Goal: Transaction & Acquisition: Purchase product/service

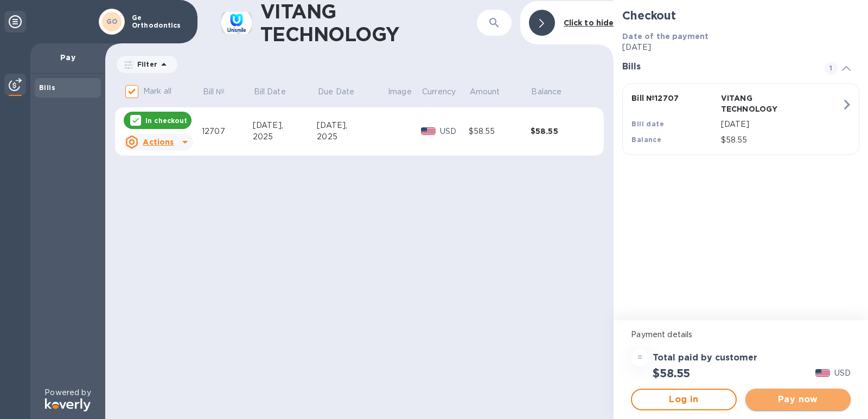
click at [787, 396] on span "Pay now" at bounding box center [798, 399] width 88 height 13
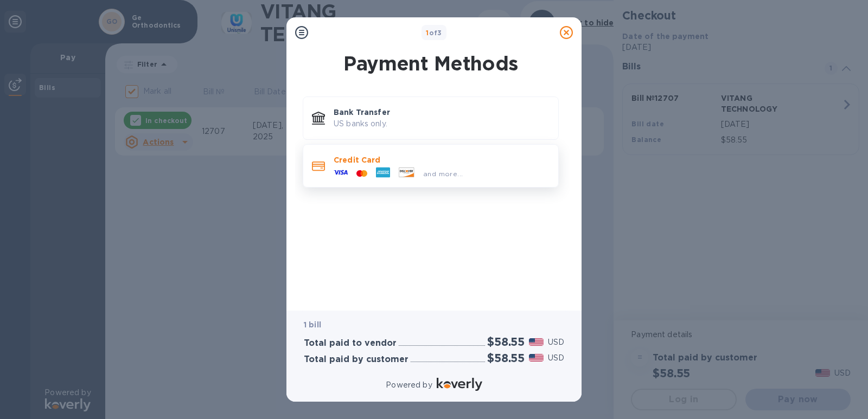
click at [374, 172] on div at bounding box center [383, 173] width 23 height 16
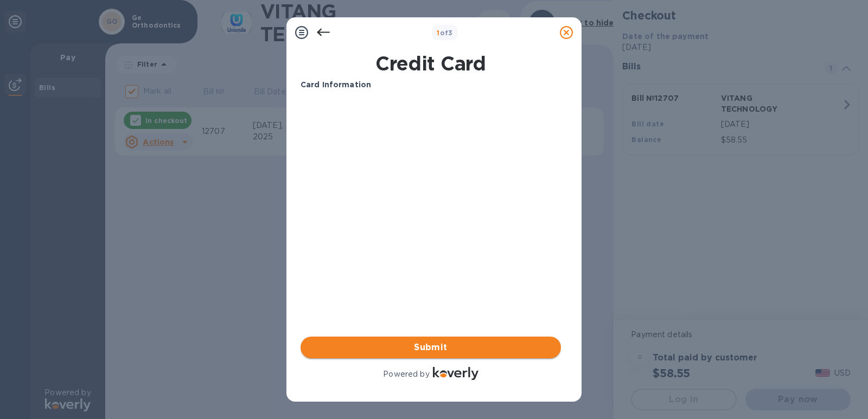
click at [432, 350] on span "Submit" at bounding box center [430, 347] width 243 height 13
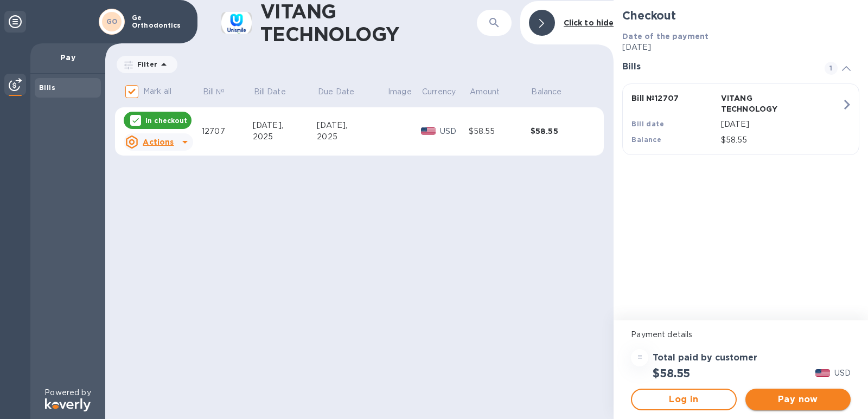
click at [777, 395] on span "Pay now" at bounding box center [798, 399] width 88 height 13
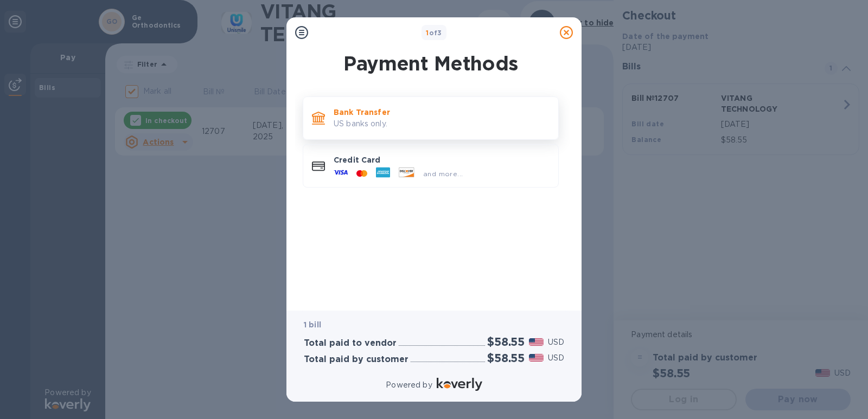
click at [425, 125] on p "US banks only." at bounding box center [442, 123] width 216 height 11
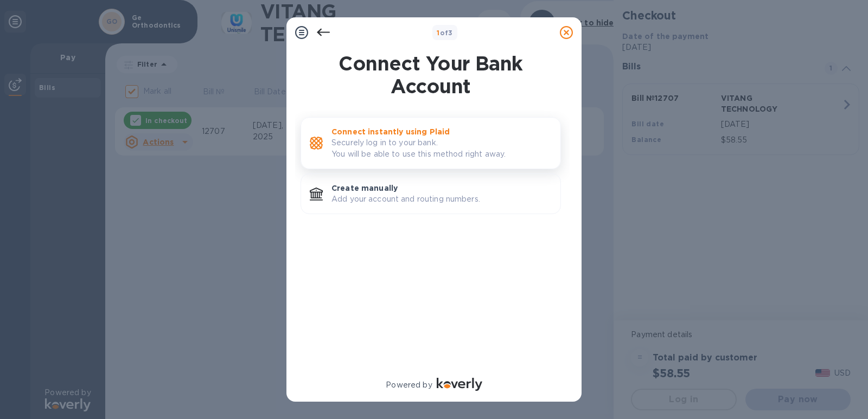
click at [420, 146] on p "Securely log in to your bank. You will be able to use this method right away." at bounding box center [441, 148] width 220 height 23
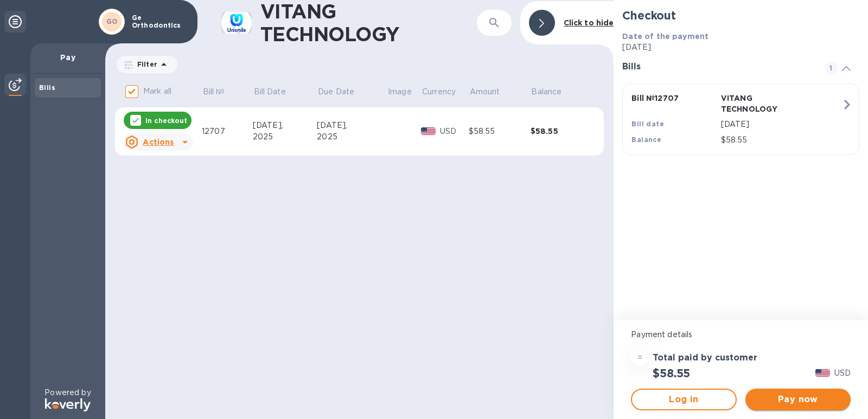
click at [811, 407] on button "Pay now" at bounding box center [797, 400] width 105 height 22
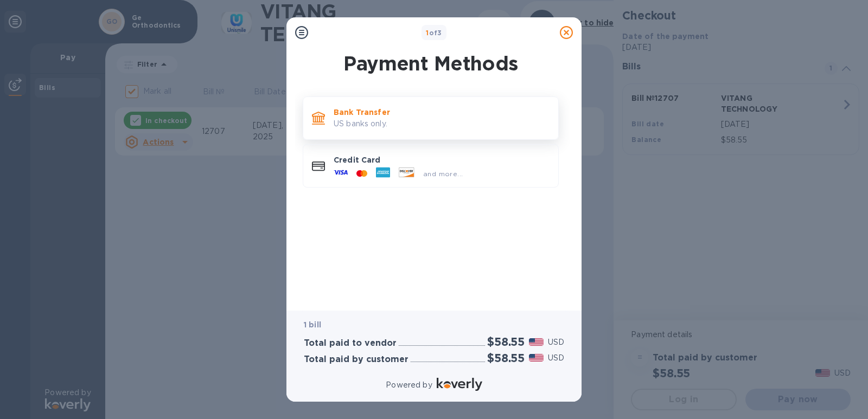
click at [373, 130] on div "Bank Transfer US banks only." at bounding box center [441, 118] width 225 height 31
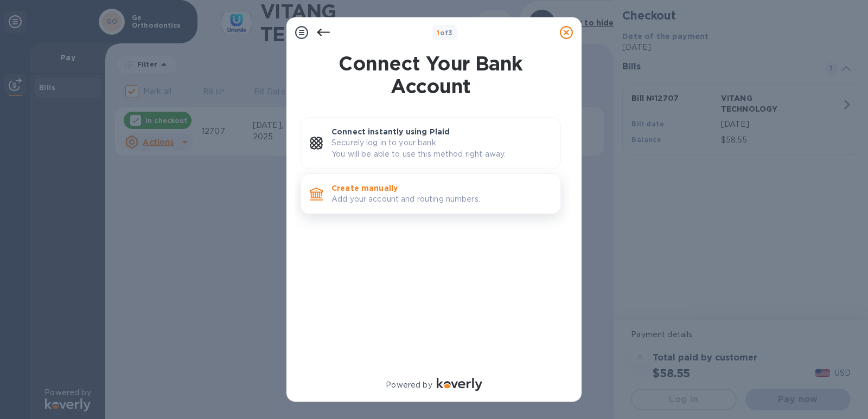
click at [362, 189] on p "Create manually" at bounding box center [441, 188] width 220 height 11
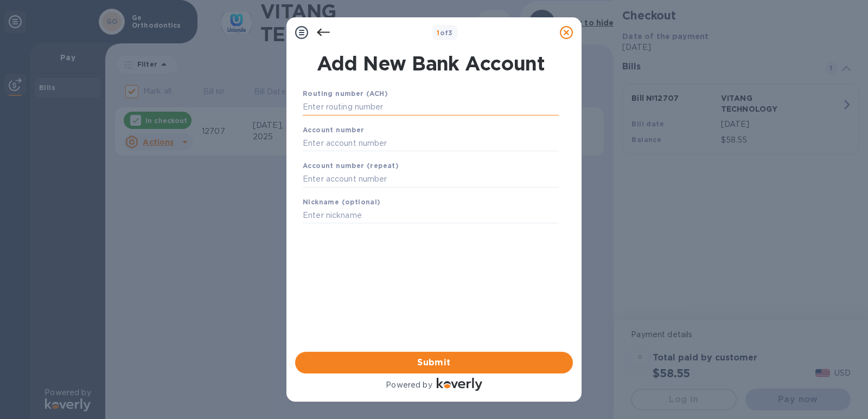
click at [350, 110] on input "text" at bounding box center [431, 107] width 256 height 16
click at [346, 105] on input "text" at bounding box center [431, 107] width 256 height 16
click at [342, 106] on input "text" at bounding box center [431, 107] width 256 height 16
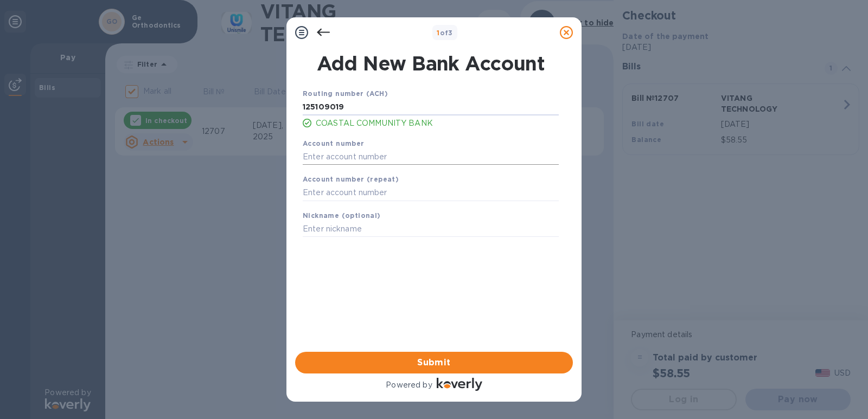
type input "125109019"
click at [334, 158] on input "text" at bounding box center [431, 157] width 256 height 16
type input "875104911842"
click at [333, 192] on input "text" at bounding box center [431, 193] width 256 height 16
type input "875104911842"
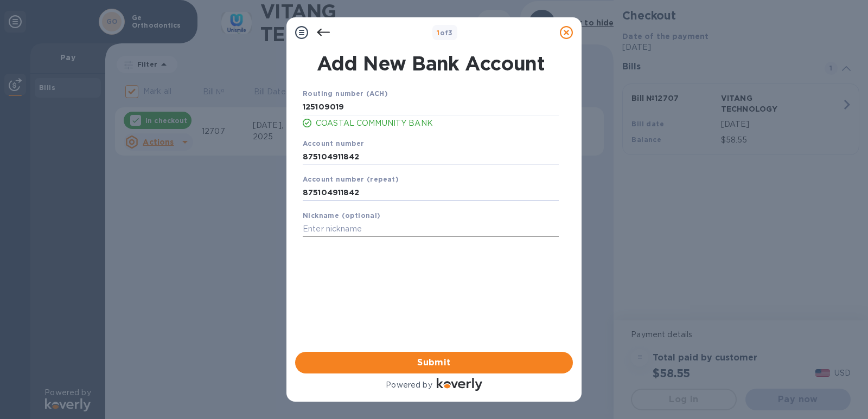
click at [386, 226] on input "text" at bounding box center [431, 229] width 256 height 16
type input "[PERSON_NAME]"
click at [396, 359] on span "Submit" at bounding box center [434, 362] width 260 height 13
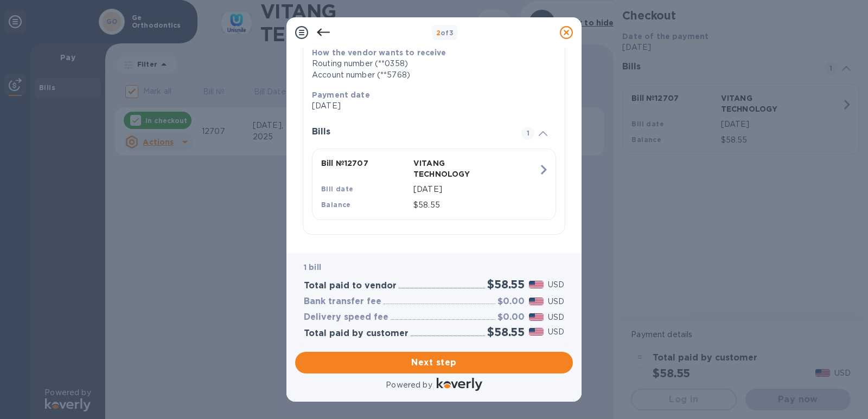
scroll to position [186, 0]
click at [448, 362] on span "Next step" at bounding box center [434, 362] width 260 height 13
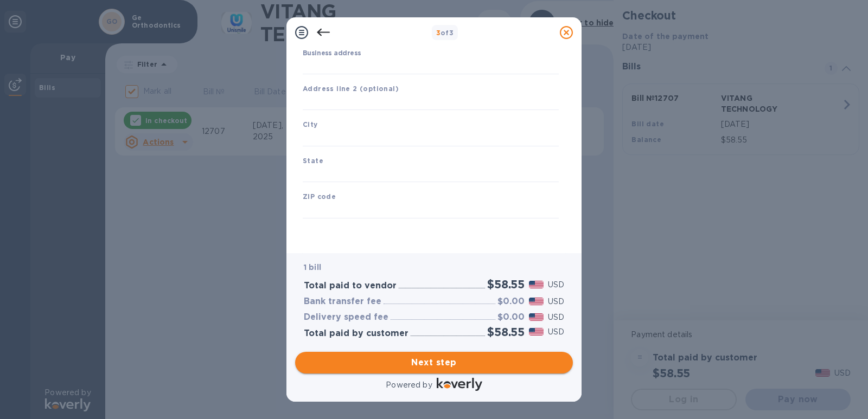
scroll to position [111, 0]
type input "[GEOGRAPHIC_DATA]"
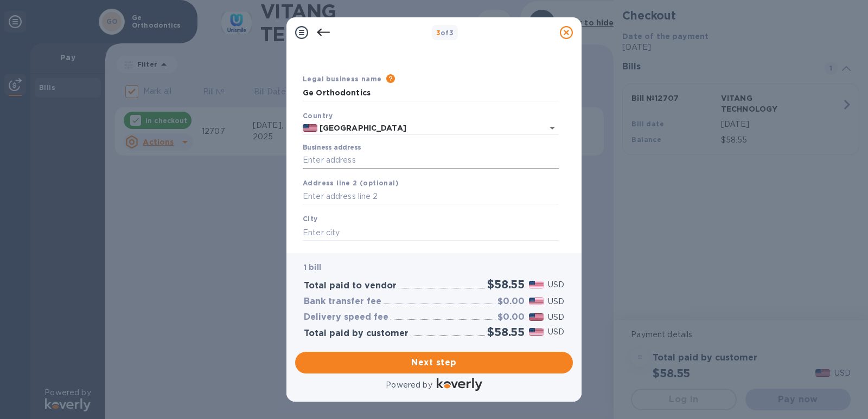
scroll to position [0, 0]
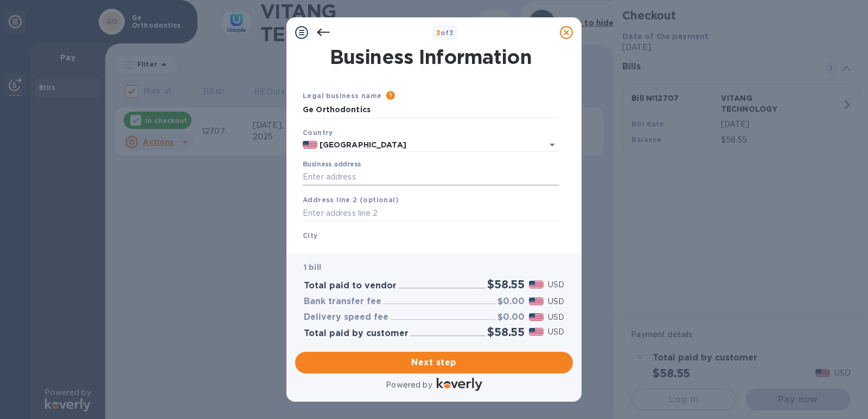
click at [350, 179] on input "Business address" at bounding box center [431, 177] width 256 height 16
click at [358, 211] on input "text" at bounding box center [431, 214] width 256 height 16
click at [426, 177] on input "[STREET_ADDRESS][PERSON_NAME]" at bounding box center [431, 177] width 256 height 16
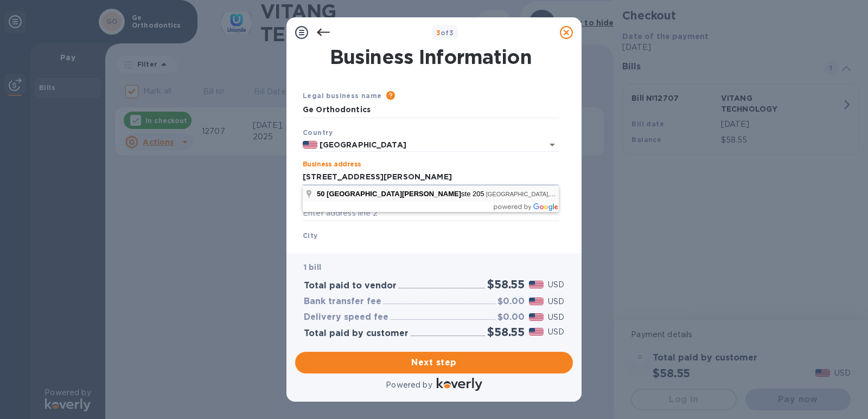
type input "[STREET_ADDRESS][PERSON_NAME]"
type input "[GEOGRAPHIC_DATA]"
type input "MD"
type input "20852"
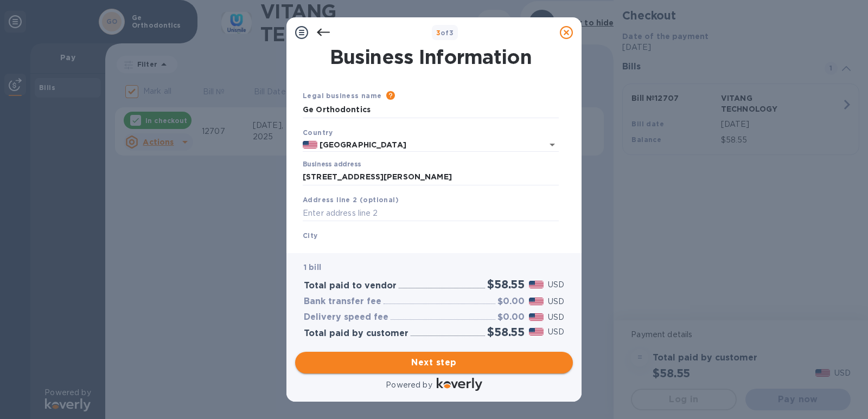
click at [434, 365] on span "Next step" at bounding box center [434, 362] width 260 height 13
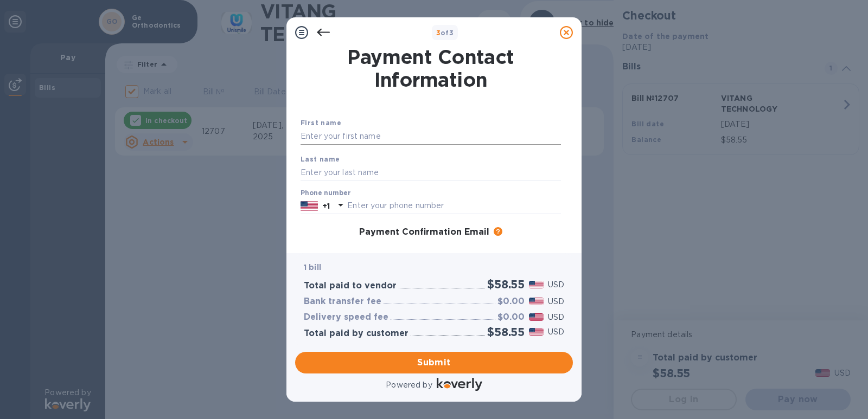
click at [376, 139] on input "text" at bounding box center [431, 137] width 260 height 16
type input "Sheng"
type input "Ge"
type input "6462668658"
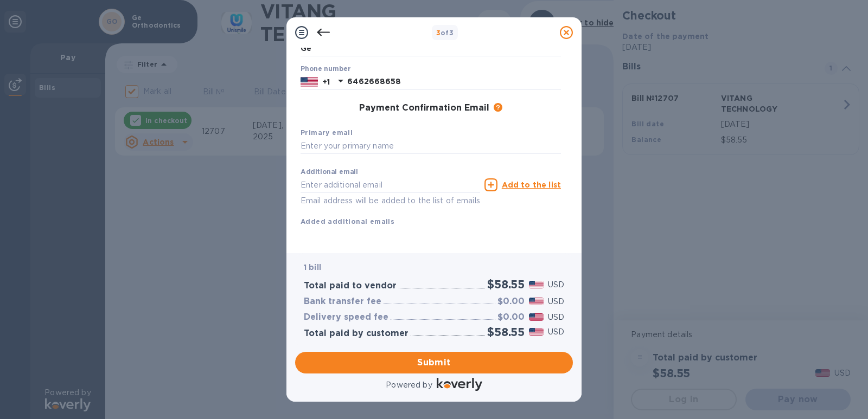
scroll to position [137, 0]
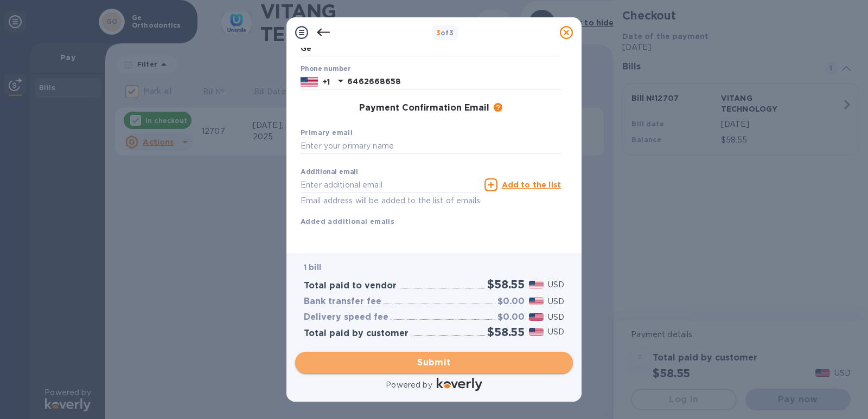
click at [452, 367] on span "Submit" at bounding box center [434, 362] width 260 height 13
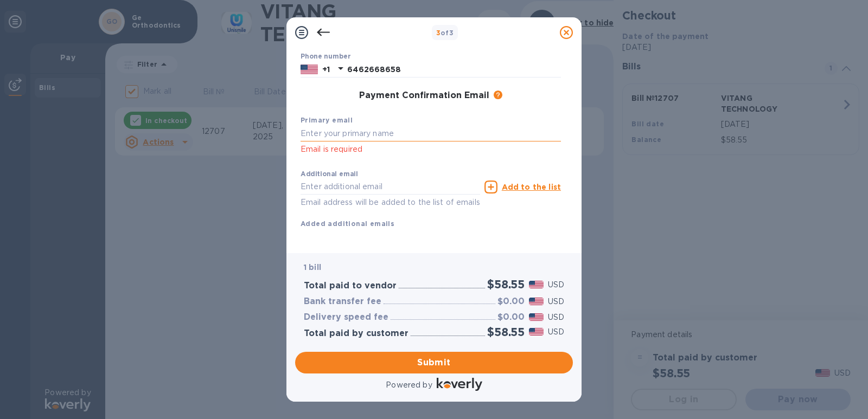
click at [364, 133] on input "text" at bounding box center [431, 134] width 260 height 16
type input "[EMAIL_ADDRESS][DOMAIN_NAME]"
click at [393, 192] on input "text" at bounding box center [391, 187] width 180 height 16
drag, startPoint x: 401, startPoint y: 133, endPoint x: 227, endPoint y: 158, distance: 176.0
click at [227, 158] on div "3 of 3 Payment Contact Information First name [PERSON_NAME] First name is a req…" at bounding box center [434, 209] width 868 height 419
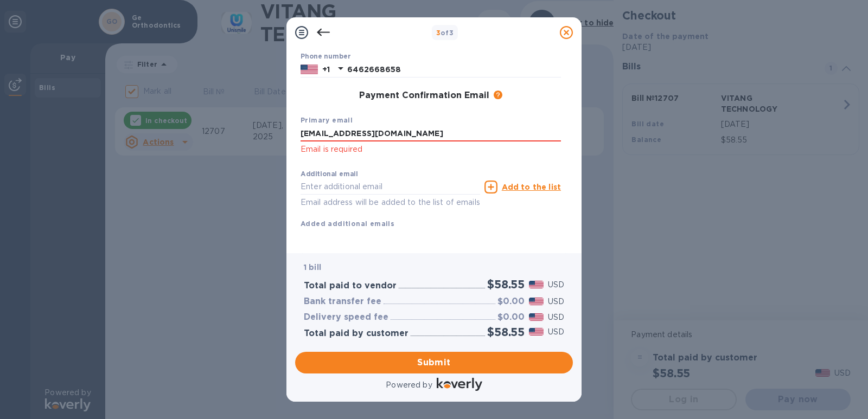
click at [337, 152] on p "Email is required" at bounding box center [431, 149] width 260 height 12
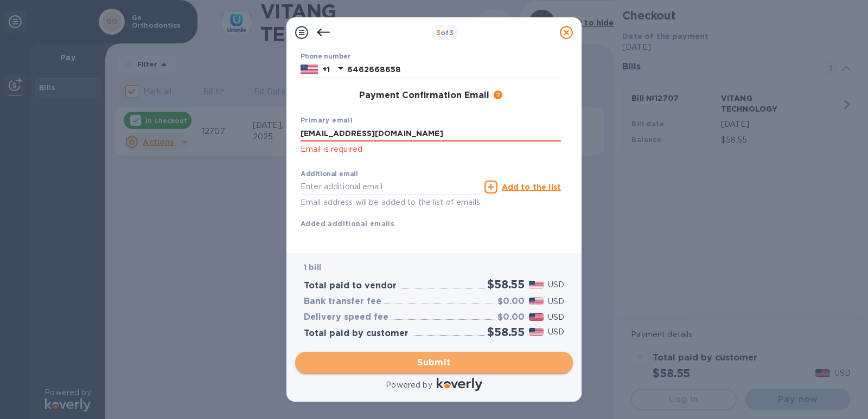
click at [438, 360] on span "Submit" at bounding box center [434, 362] width 260 height 13
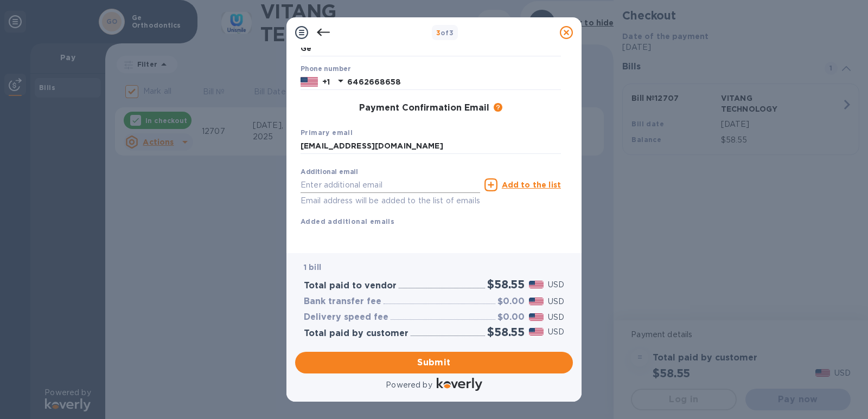
click at [353, 177] on input "text" at bounding box center [391, 185] width 180 height 16
click at [356, 218] on b "Added additional emails" at bounding box center [348, 222] width 94 height 8
click at [363, 177] on input "text" at bounding box center [391, 185] width 180 height 16
type input "[EMAIL_ADDRESS][DOMAIN_NAME]"
click at [437, 364] on span "Submit" at bounding box center [434, 362] width 260 height 13
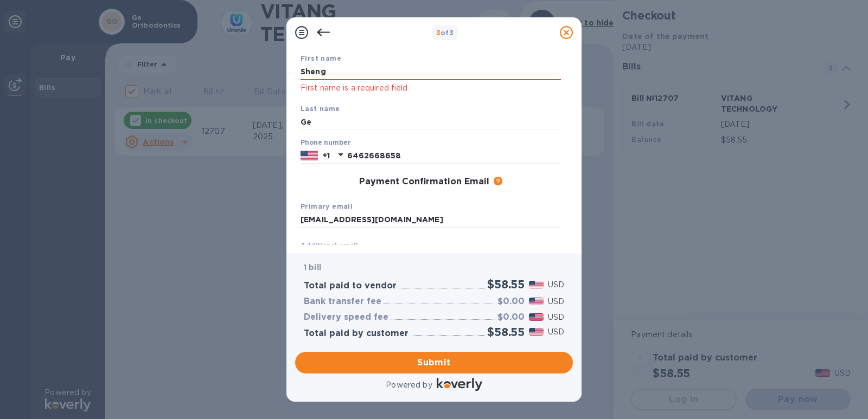
scroll to position [0, 0]
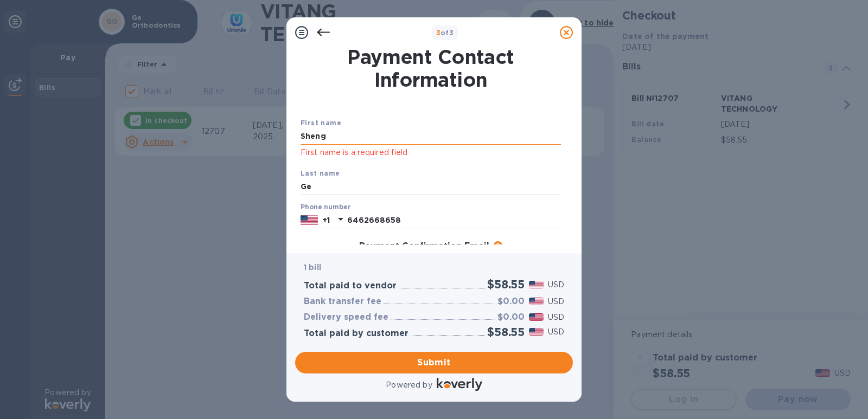
click at [368, 139] on input "Sheng" at bounding box center [431, 137] width 260 height 16
click at [327, 164] on div "Last name Ge" at bounding box center [430, 181] width 269 height 36
drag, startPoint x: 337, startPoint y: 133, endPoint x: 256, endPoint y: 138, distance: 81.0
click at [256, 138] on div "3 of 3 Payment Contact Information First name [PERSON_NAME] First name is a req…" at bounding box center [434, 209] width 868 height 419
type input "Sheng"
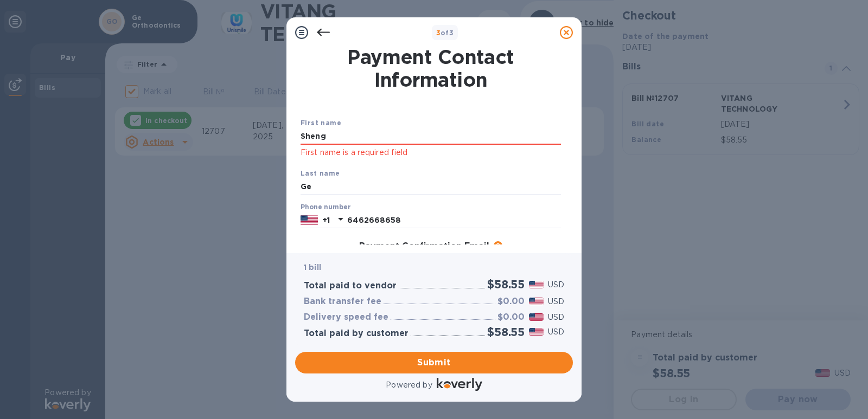
click at [380, 106] on div "First name [PERSON_NAME] First name is a required field Last name Ge Phone numb…" at bounding box center [430, 233] width 265 height 270
click at [441, 151] on p "First name is a required field" at bounding box center [431, 152] width 260 height 12
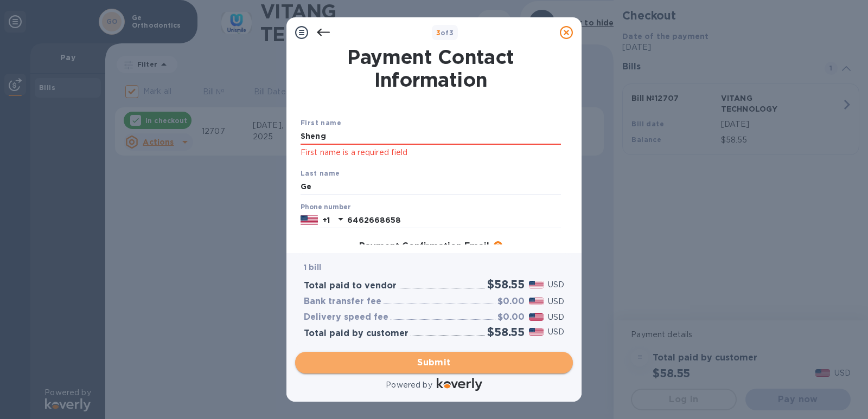
click at [415, 361] on span "Submit" at bounding box center [434, 362] width 260 height 13
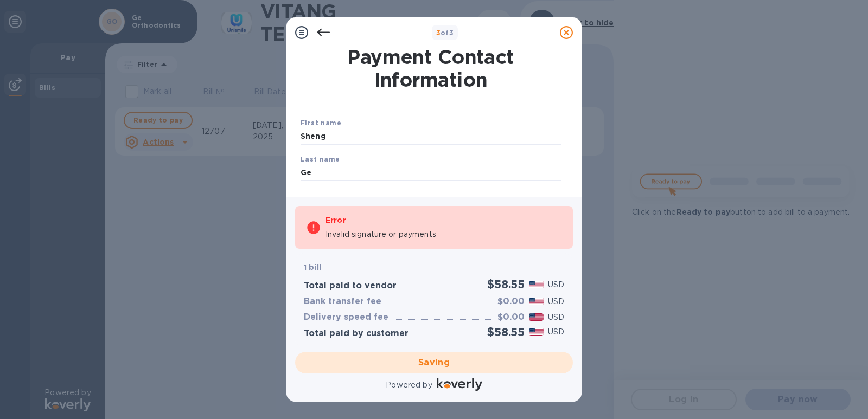
click at [429, 260] on div "1 bill" at bounding box center [434, 268] width 265 height 16
click at [427, 244] on div "Error Invalid signature or payments" at bounding box center [444, 228] width 237 height 35
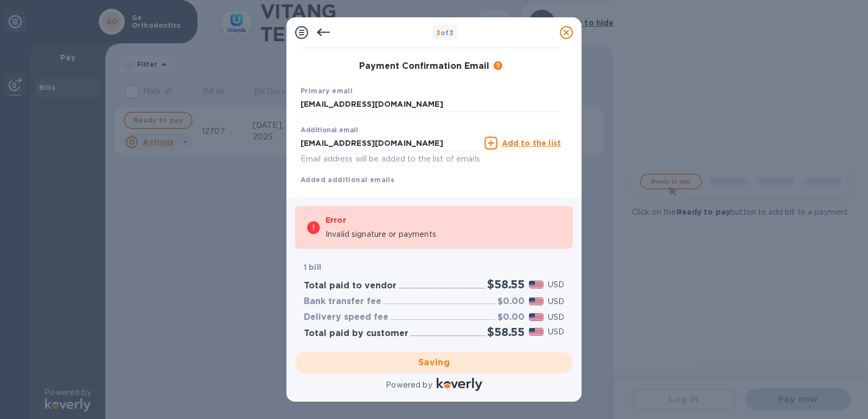
scroll to position [193, 0]
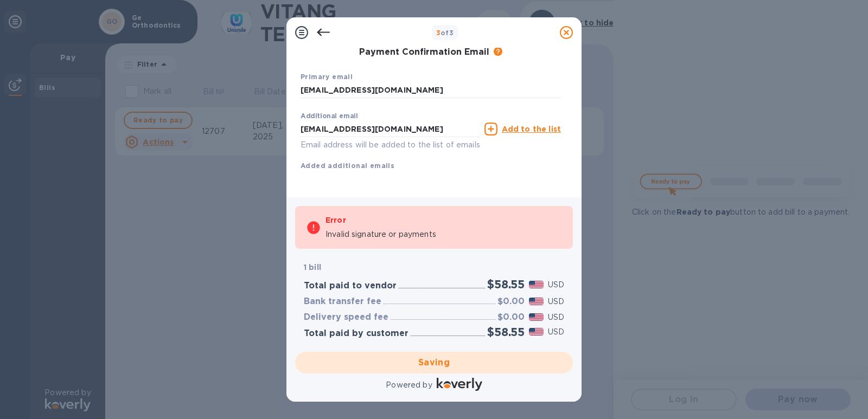
click at [440, 365] on div "Saving" at bounding box center [434, 363] width 286 height 30
click at [436, 357] on div "Saving" at bounding box center [434, 363] width 286 height 30
click at [427, 365] on div "Saving" at bounding box center [434, 363] width 286 height 30
click at [425, 364] on div "Saving" at bounding box center [434, 363] width 286 height 30
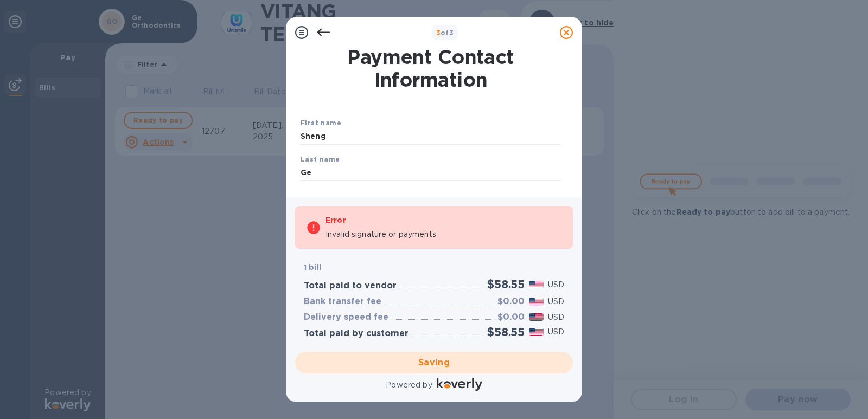
click at [297, 30] on icon at bounding box center [301, 32] width 13 height 13
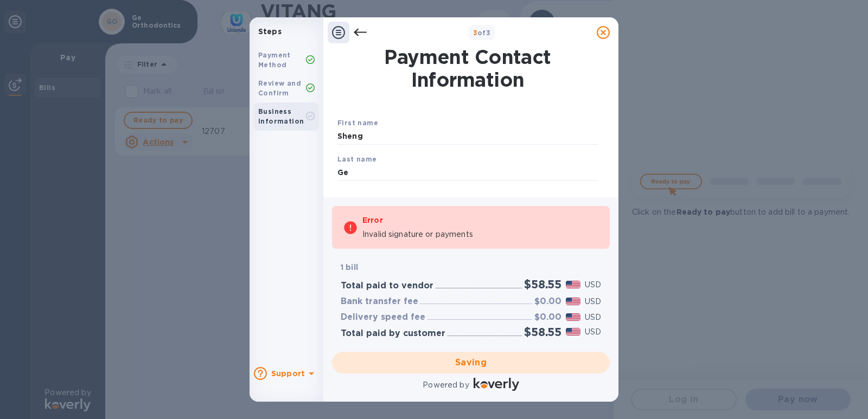
click at [271, 60] on div "Payment Method" at bounding box center [282, 60] width 48 height 20
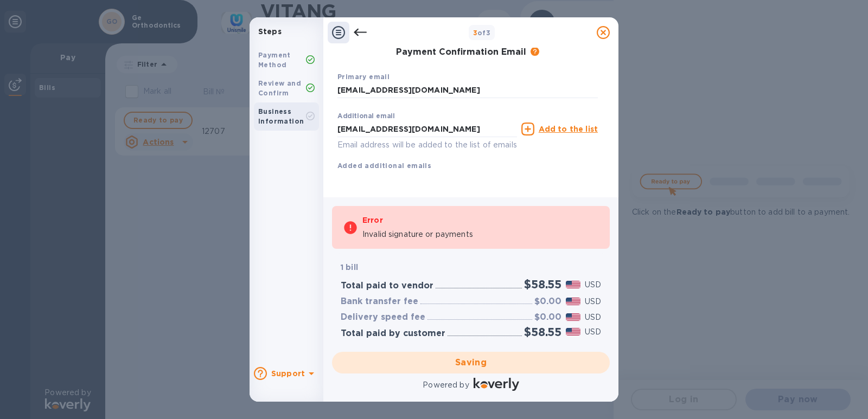
scroll to position [193, 0]
click at [297, 114] on div "Business Information" at bounding box center [282, 117] width 48 height 20
click at [289, 89] on div "Review and Confirm" at bounding box center [282, 89] width 48 height 20
click at [283, 73] on div "Payment Method" at bounding box center [286, 60] width 65 height 28
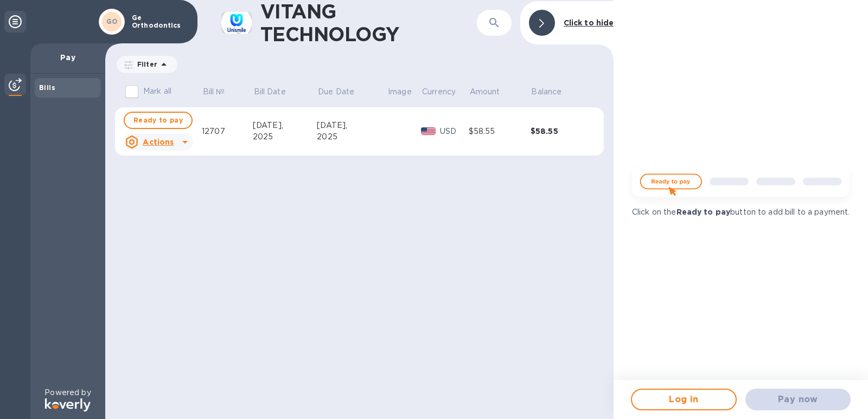
click at [480, 235] on div "VITANG TECHNOLOGY ​ Click to hide Filter Amount Mark all Bill № Bill Date Due D…" at bounding box center [359, 209] width 508 height 419
click at [672, 183] on img at bounding box center [740, 185] width 233 height 47
click at [168, 121] on span "Ready to pay" at bounding box center [157, 120] width 49 height 13
checkbox input "true"
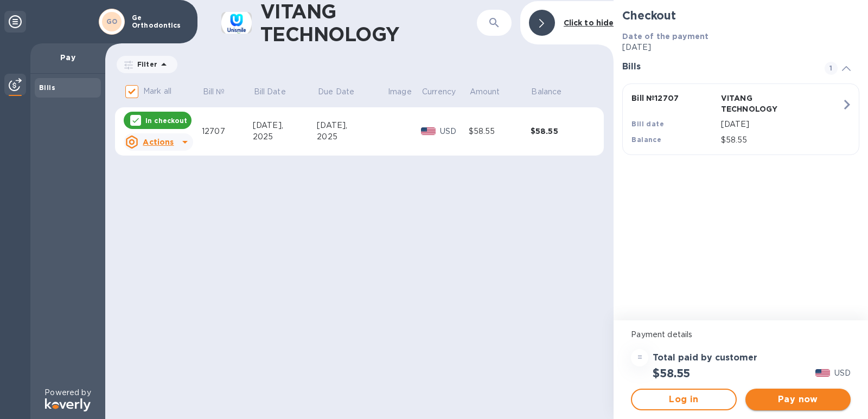
click at [804, 400] on span "Pay now" at bounding box center [798, 399] width 88 height 13
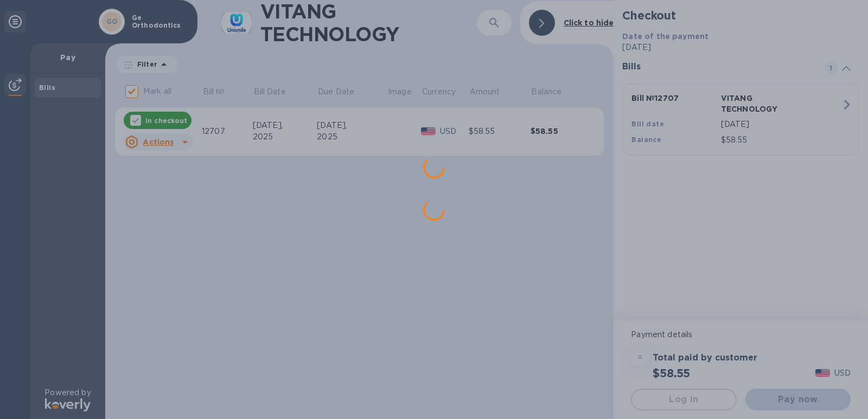
scroll to position [0, 0]
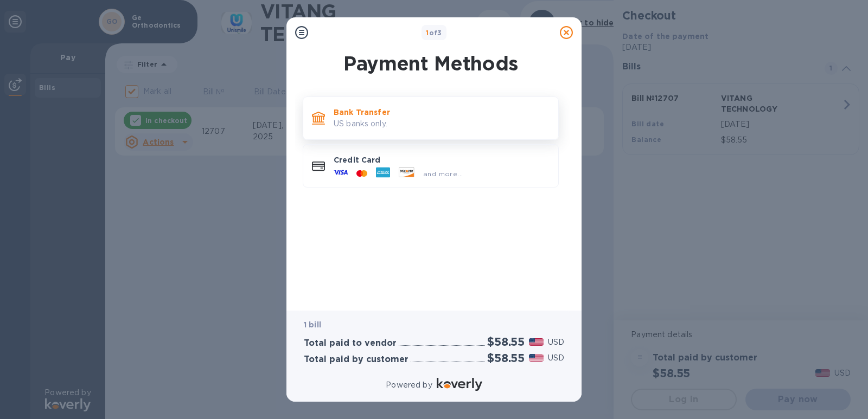
click at [376, 116] on p "Bank Transfer" at bounding box center [442, 112] width 216 height 11
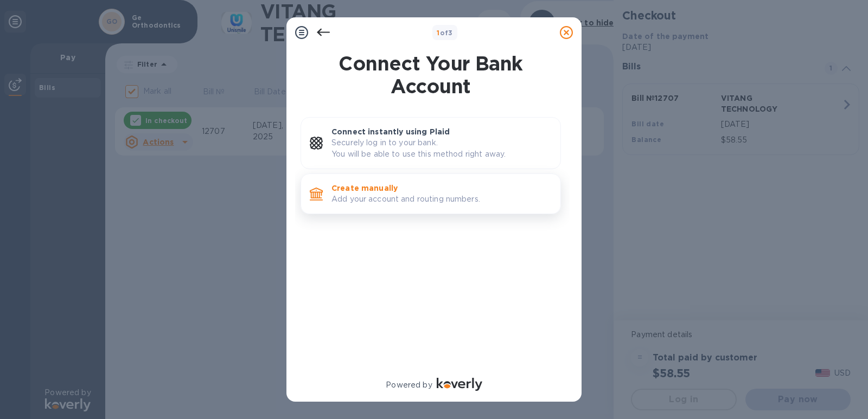
click at [375, 177] on div "Create manually Add your account and routing numbers." at bounding box center [431, 194] width 260 height 41
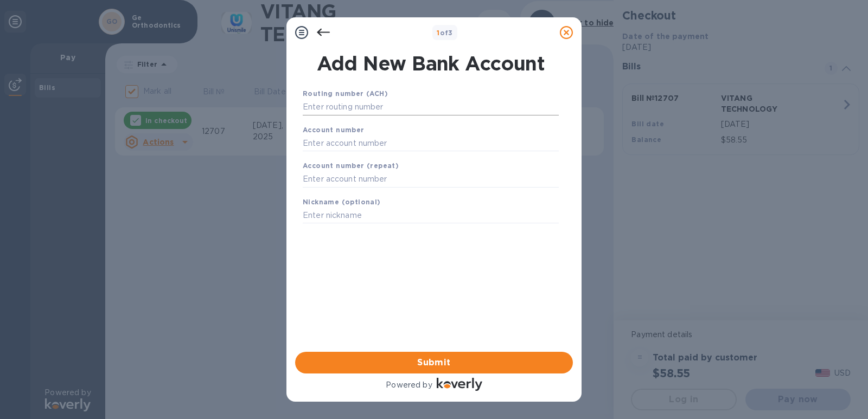
click at [358, 105] on input "text" at bounding box center [431, 107] width 256 height 16
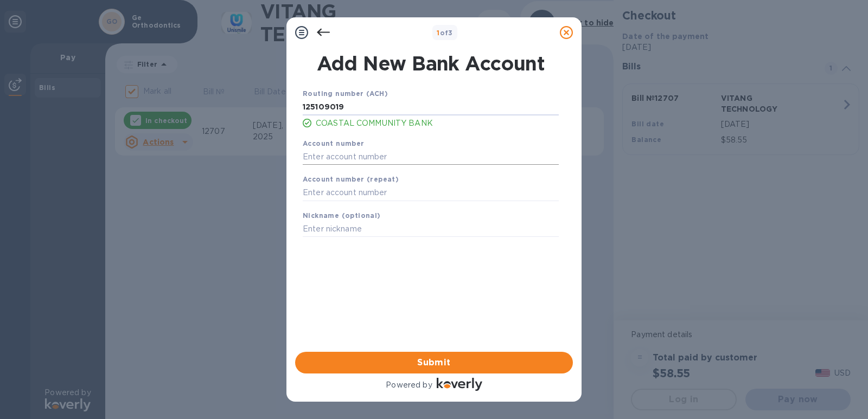
type input "125109019"
click at [335, 153] on input "text" at bounding box center [431, 157] width 256 height 16
type input "875104911842"
click at [438, 364] on span "Submit" at bounding box center [434, 362] width 260 height 13
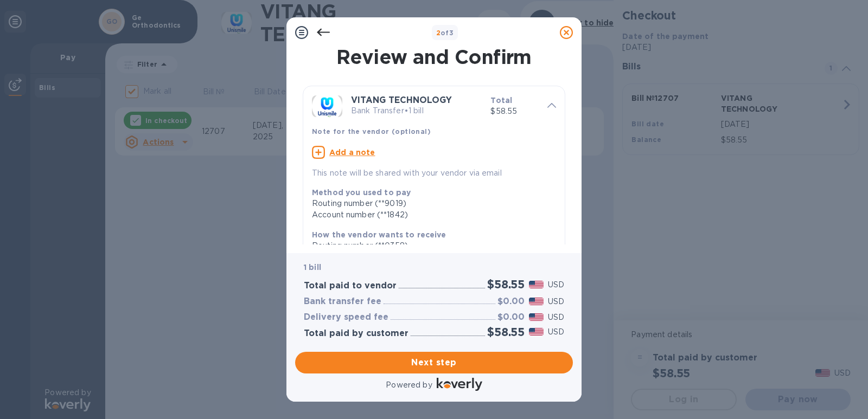
scroll to position [186, 0]
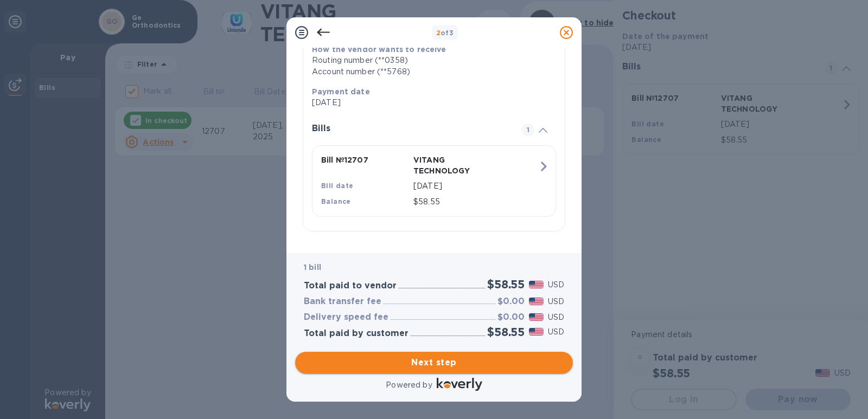
click at [455, 362] on span "Next step" at bounding box center [434, 362] width 260 height 13
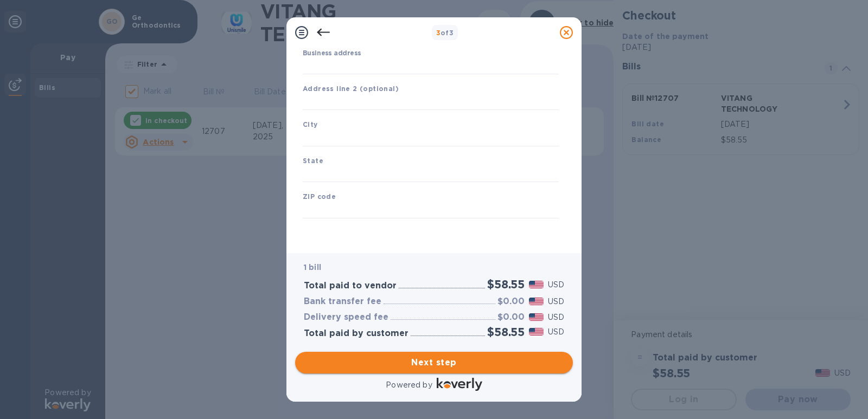
type input "[GEOGRAPHIC_DATA]"
click at [361, 97] on input "text" at bounding box center [431, 102] width 256 height 16
click at [359, 70] on input "Business address" at bounding box center [431, 66] width 256 height 16
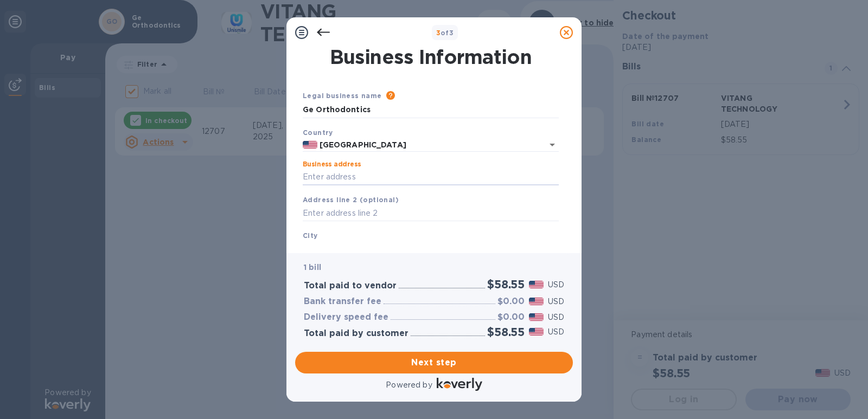
click at [377, 203] on b "Address line 2 (optional)" at bounding box center [351, 200] width 96 height 8
click at [378, 174] on input "Business address" at bounding box center [431, 177] width 256 height 16
type input "[STREET_ADDRESS][PERSON_NAME]"
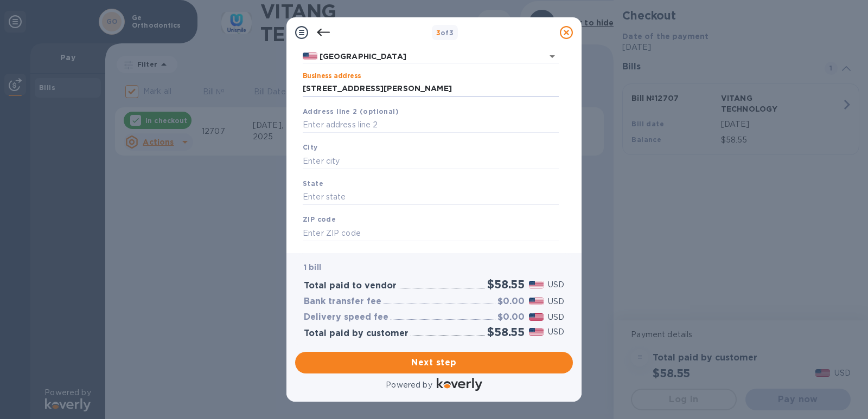
scroll to position [109, 0]
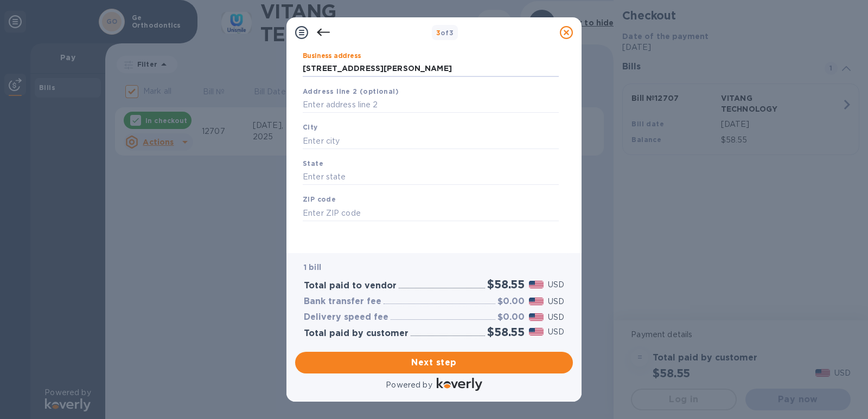
click at [360, 126] on div "City" at bounding box center [430, 135] width 265 height 36
click at [353, 139] on input "text" at bounding box center [431, 141] width 256 height 16
click at [359, 103] on input "text" at bounding box center [431, 105] width 256 height 16
type input "Ste 205"
click at [348, 136] on input "text" at bounding box center [431, 141] width 256 height 16
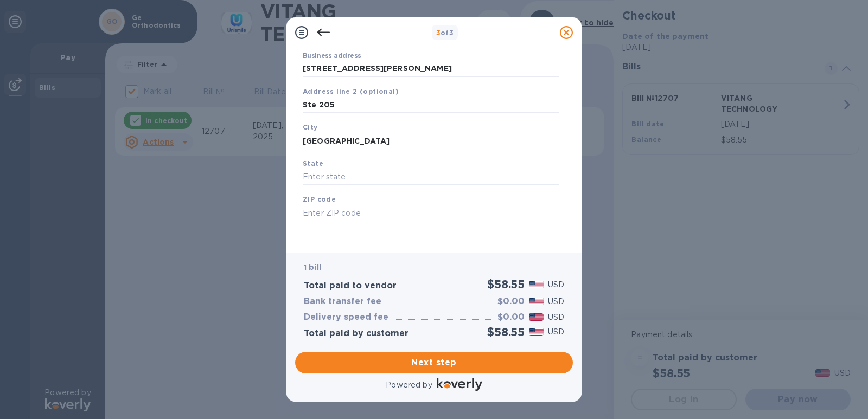
type input "[GEOGRAPHIC_DATA]"
type input "MD"
click at [321, 211] on input "text" at bounding box center [431, 213] width 256 height 16
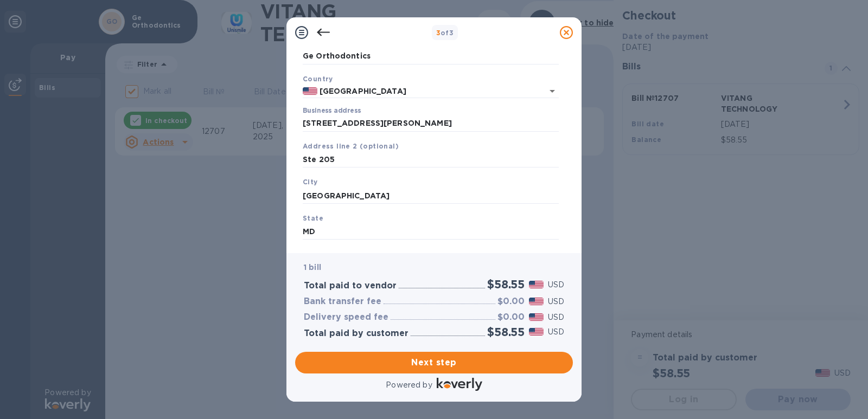
scroll to position [0, 0]
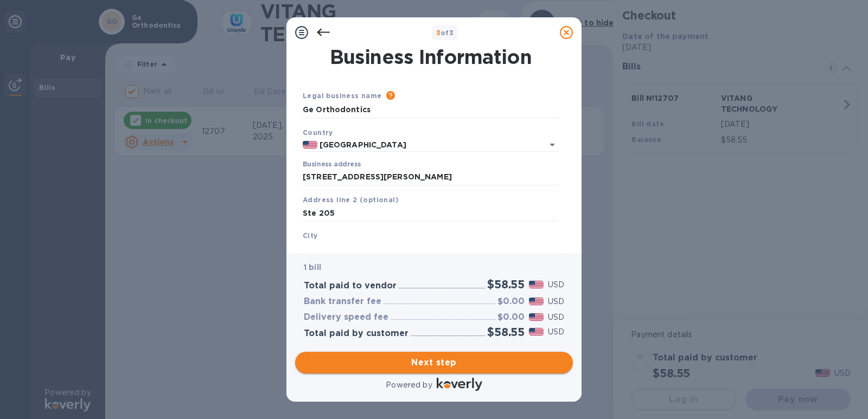
type input "20852"
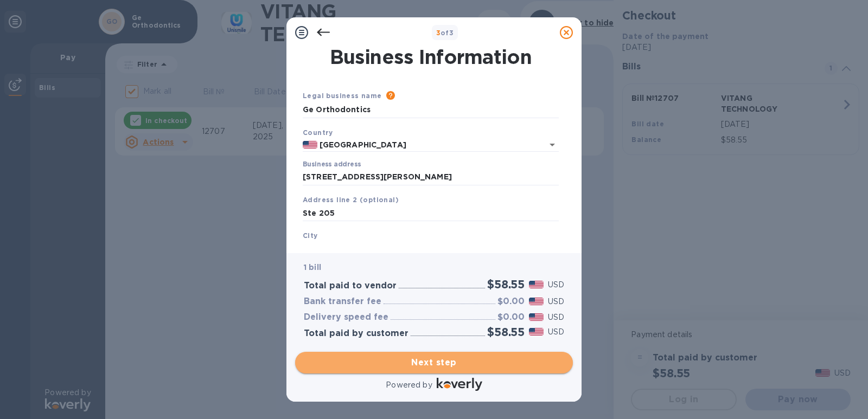
click at [460, 358] on span "Next step" at bounding box center [434, 362] width 260 height 13
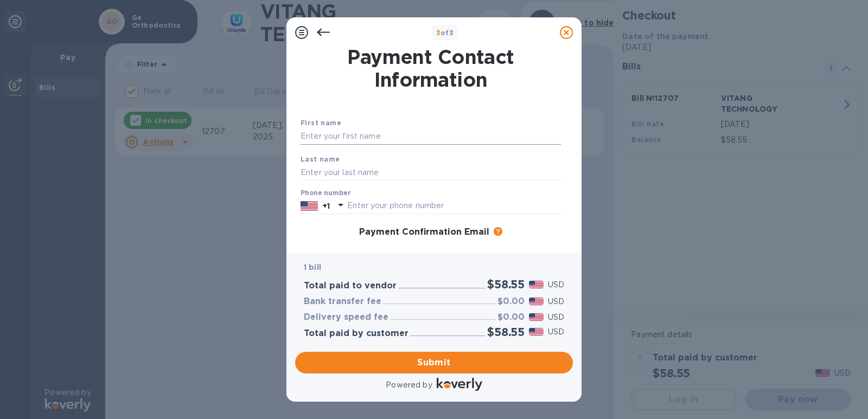
click at [354, 137] on input "text" at bounding box center [431, 137] width 260 height 16
type input "Sheng"
type input "Ge"
type input "6462668658"
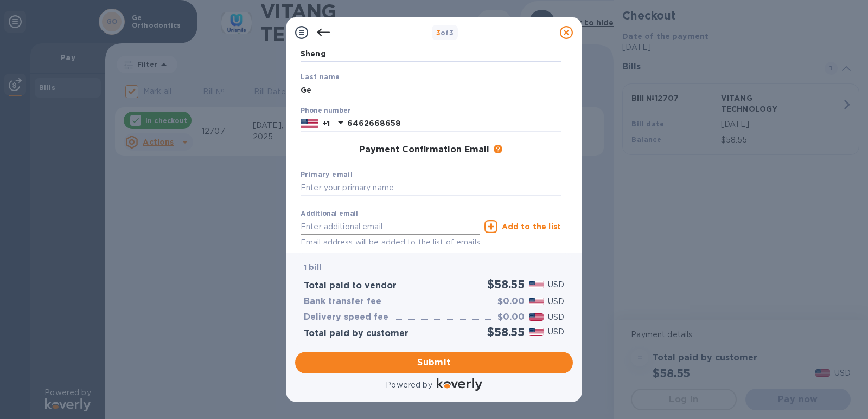
scroll to position [109, 0]
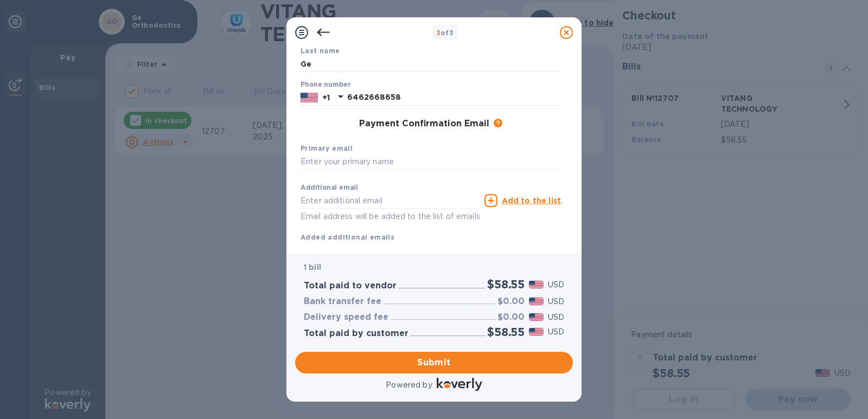
click at [352, 170] on div "Primary email" at bounding box center [430, 156] width 269 height 36
click at [355, 161] on input "text" at bounding box center [431, 162] width 260 height 16
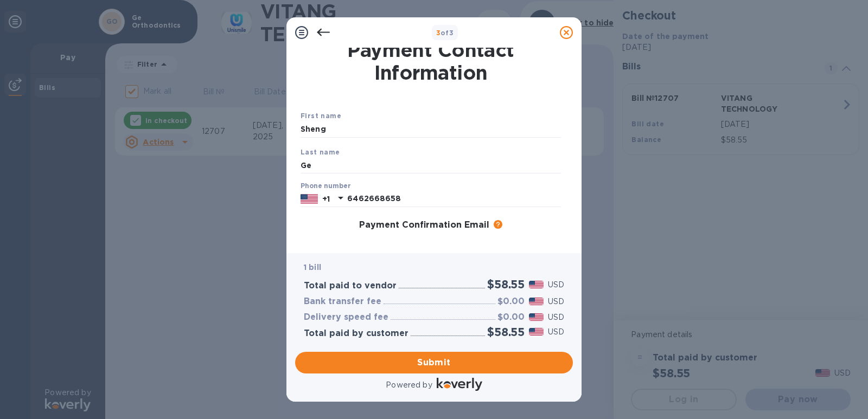
scroll to position [0, 0]
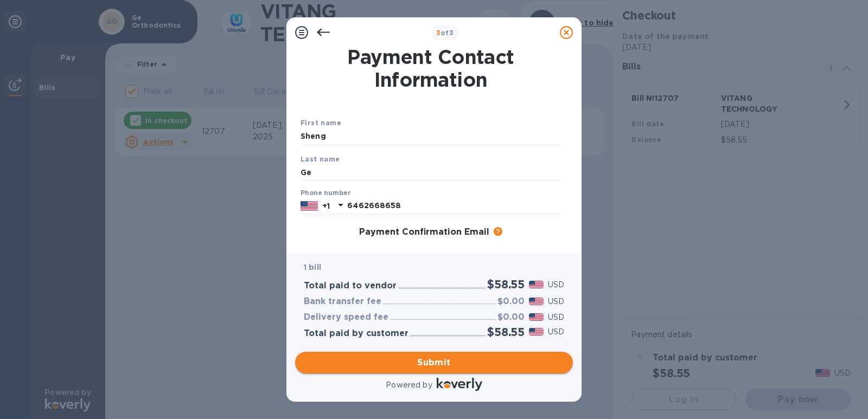
type input "[EMAIL_ADDRESS][DOMAIN_NAME]"
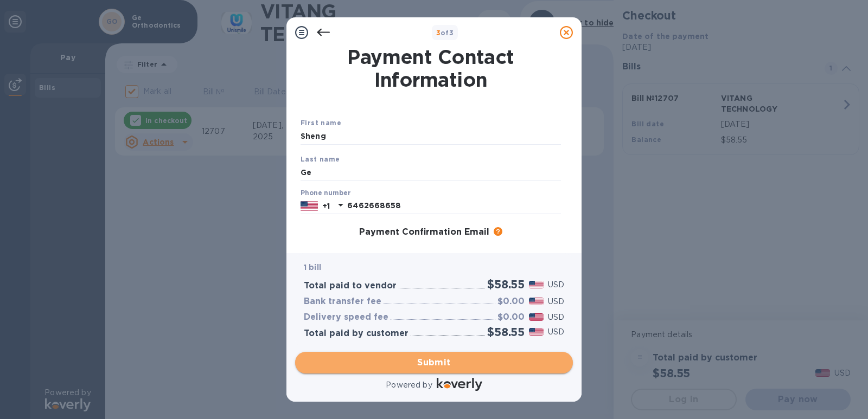
click at [426, 362] on span "Submit" at bounding box center [434, 362] width 260 height 13
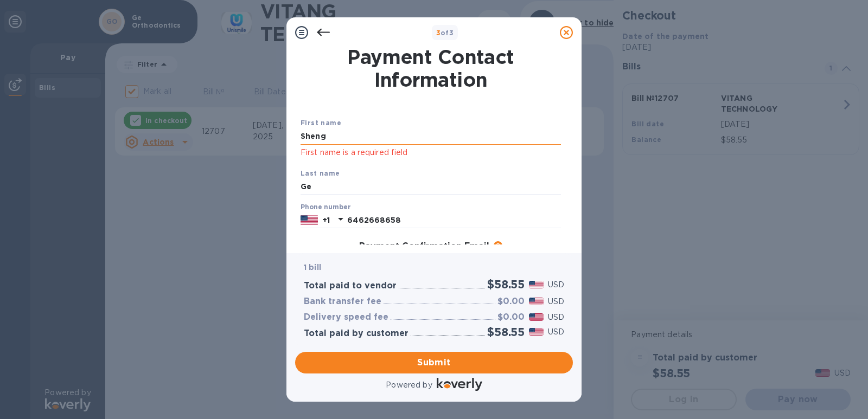
click at [386, 140] on input "Sheng" at bounding box center [431, 137] width 260 height 16
click at [382, 137] on input "Sheng" at bounding box center [431, 137] width 260 height 16
click at [406, 97] on div at bounding box center [430, 95] width 265 height 4
click at [442, 366] on span "Submit" at bounding box center [434, 362] width 260 height 13
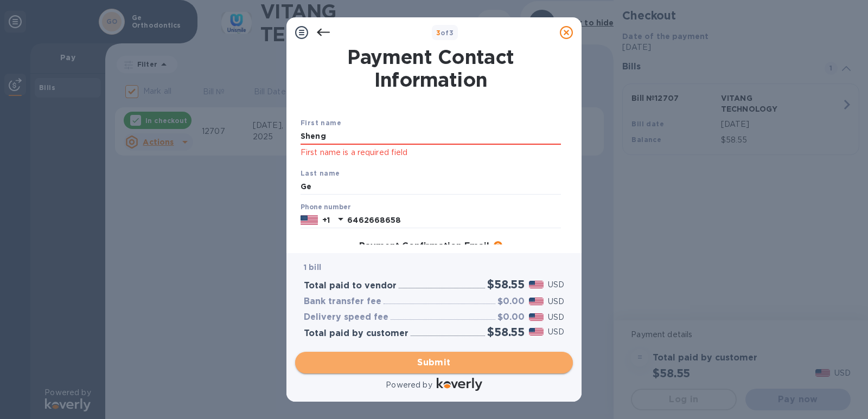
click at [410, 370] on button "Submit" at bounding box center [434, 363] width 278 height 22
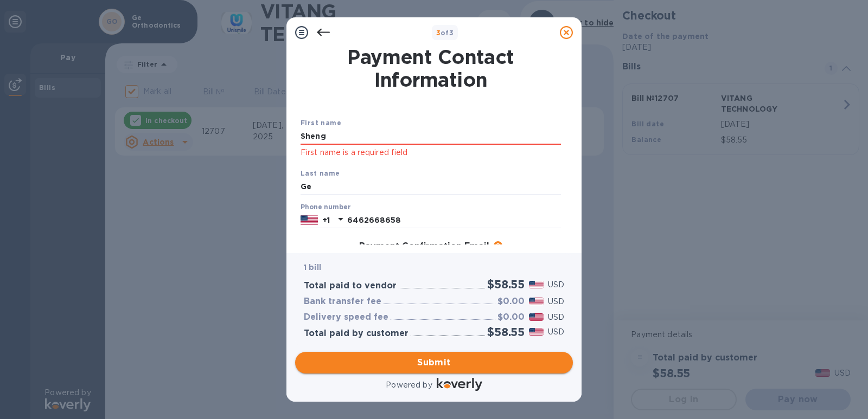
click at [411, 369] on button "Submit" at bounding box center [434, 363] width 278 height 22
drag, startPoint x: 357, startPoint y: 144, endPoint x: 313, endPoint y: 136, distance: 45.2
click at [313, 136] on div "[PERSON_NAME] First name is a required field" at bounding box center [431, 144] width 260 height 30
click at [327, 133] on input "Sheng" at bounding box center [431, 137] width 260 height 16
drag, startPoint x: 307, startPoint y: 135, endPoint x: 256, endPoint y: 145, distance: 52.0
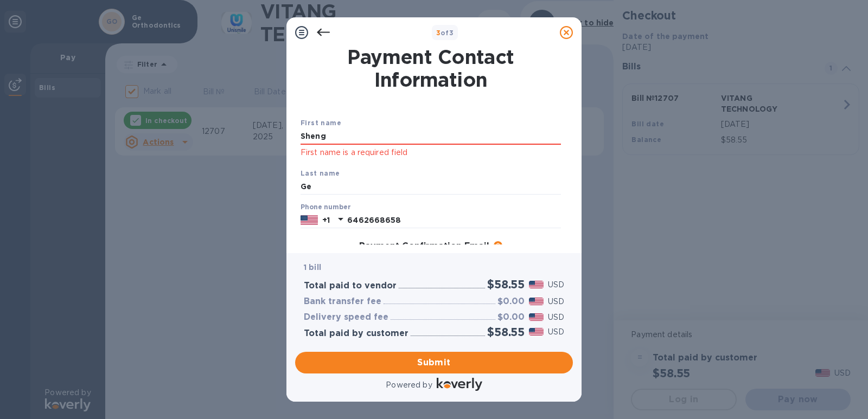
click at [257, 144] on div "3 of 3 Payment Contact Information First name [PERSON_NAME] First name is a req…" at bounding box center [434, 209] width 868 height 419
click at [326, 162] on div "First name [PERSON_NAME] First name is a required field" at bounding box center [430, 138] width 269 height 50
drag, startPoint x: 336, startPoint y: 136, endPoint x: 265, endPoint y: 132, distance: 71.1
click at [265, 132] on div "3 of 3 Payment Contact Information First name [PERSON_NAME] First name is a req…" at bounding box center [434, 209] width 868 height 419
type input "Sheng"
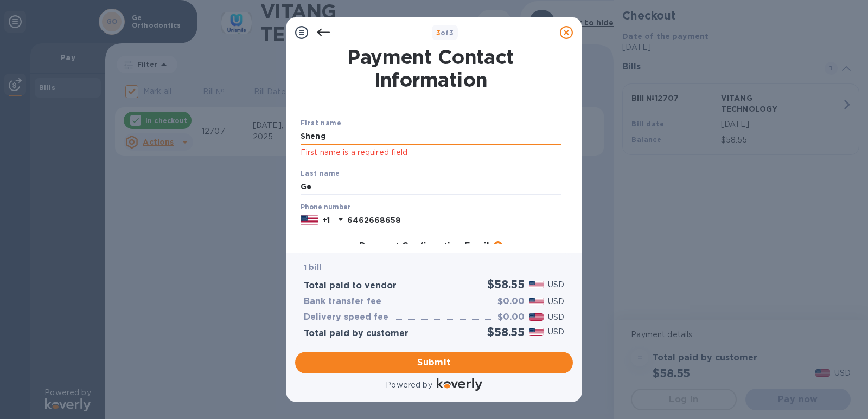
click at [387, 132] on input "Sheng" at bounding box center [431, 137] width 260 height 16
click at [412, 101] on div "First name [PERSON_NAME] First name is a required field Last name Ge Phone numb…" at bounding box center [430, 233] width 265 height 270
click at [433, 367] on span "Submit" at bounding box center [434, 362] width 260 height 13
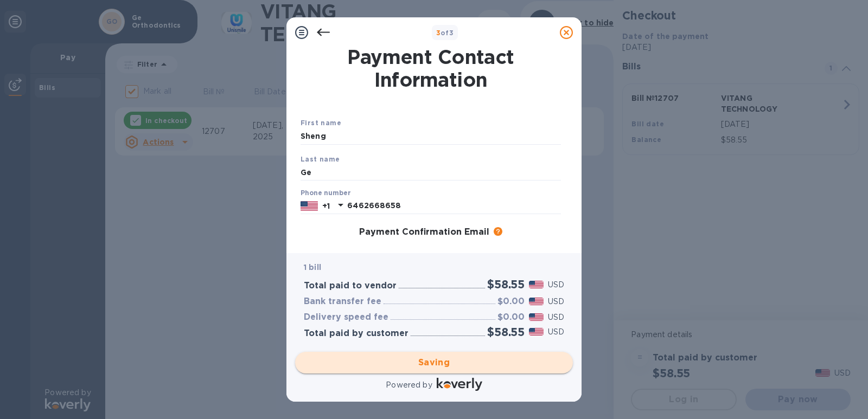
checkbox input "false"
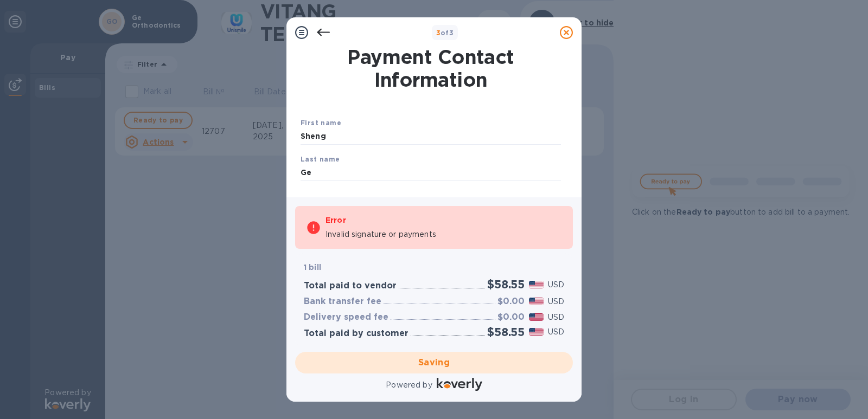
click at [444, 362] on div "Saving" at bounding box center [434, 363] width 286 height 30
